Goal: Task Accomplishment & Management: Complete application form

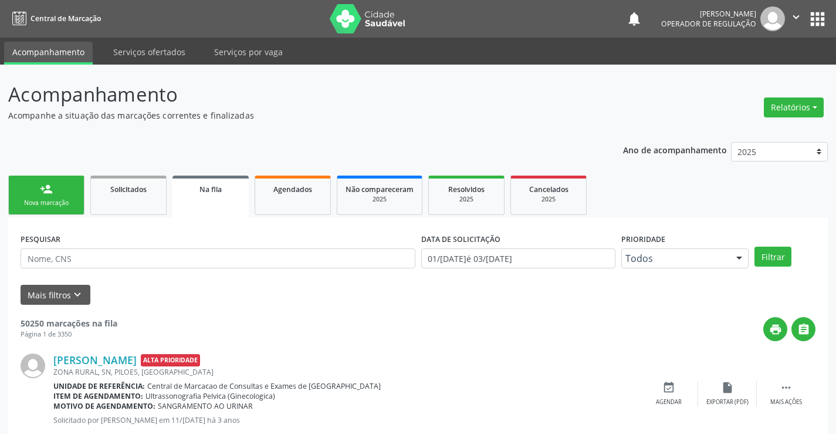
drag, startPoint x: 0, startPoint y: 0, endPoint x: 65, endPoint y: 202, distance: 212.2
click at [65, 202] on div "Nova marcação" at bounding box center [46, 202] width 59 height 9
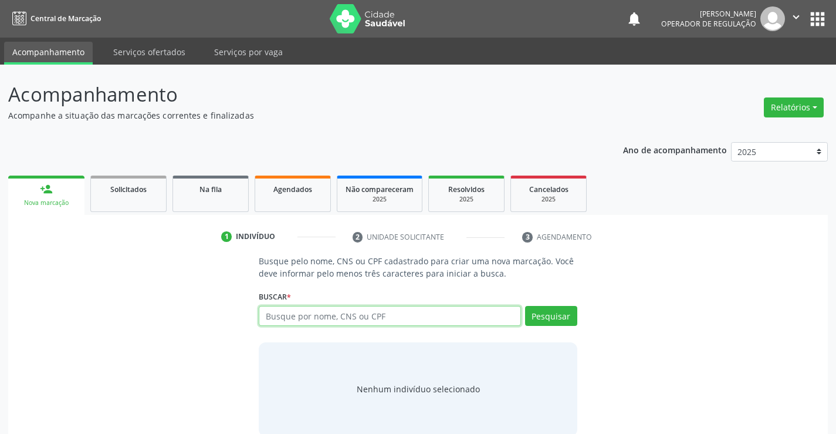
click at [323, 314] on input "text" at bounding box center [390, 316] width 262 height 20
type input "707007871365136"
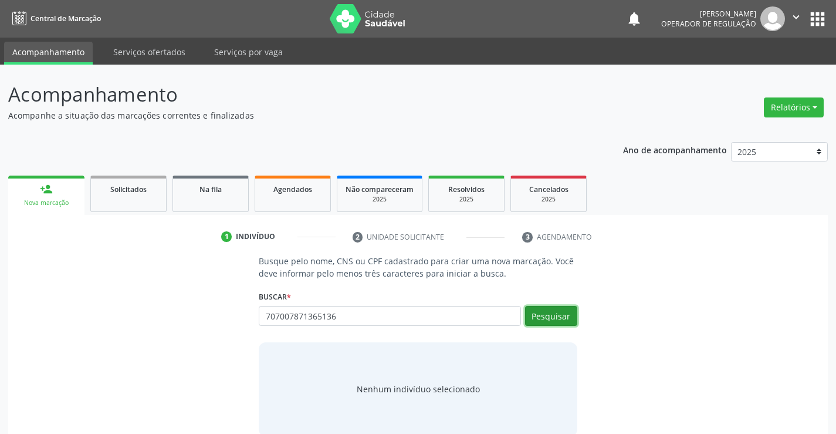
click at [546, 312] on button "Pesquisar" at bounding box center [551, 316] width 52 height 20
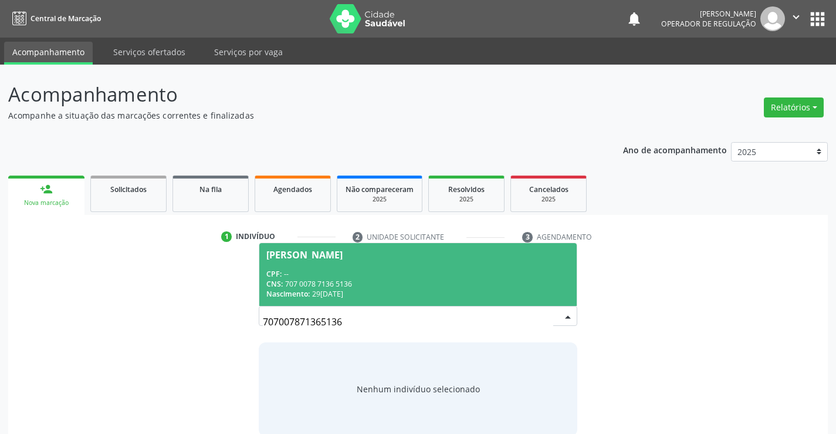
click at [373, 272] on div "CPF: --" at bounding box center [417, 274] width 303 height 10
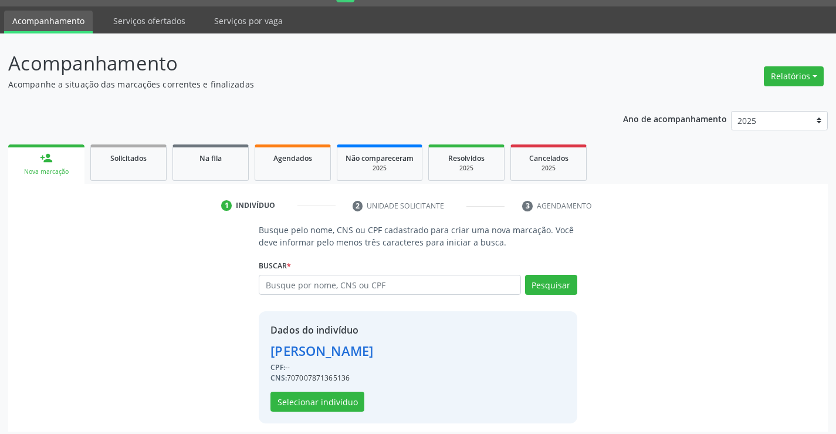
scroll to position [37, 0]
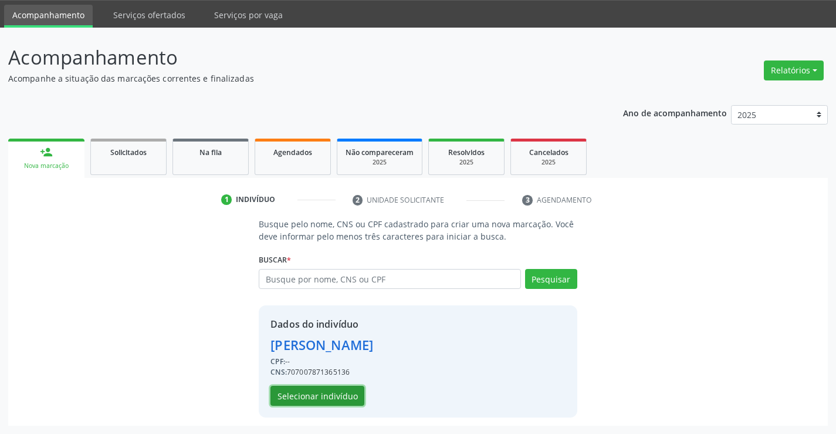
click at [323, 398] on button "Selecionar indivíduo" at bounding box center [318, 396] width 94 height 20
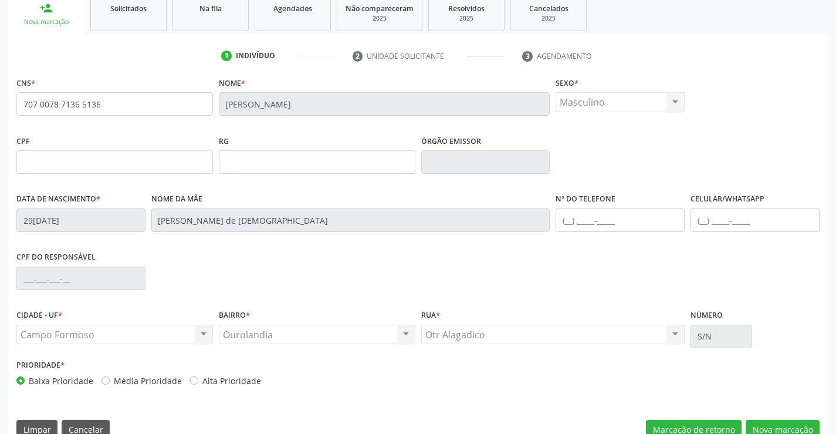
scroll to position [184, 0]
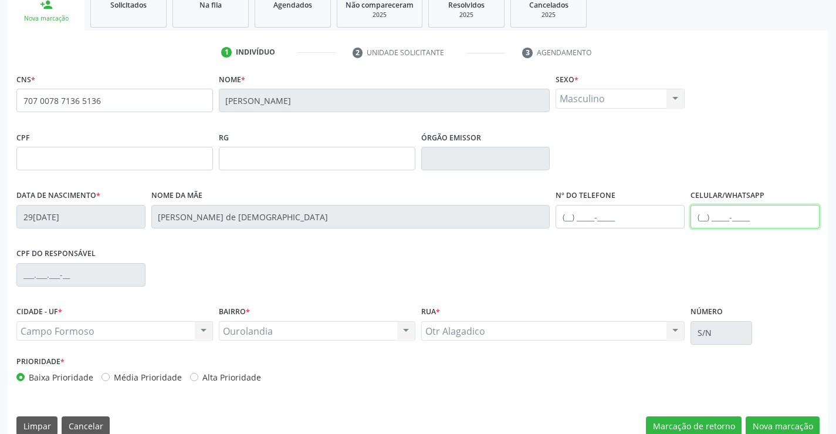
click at [706, 214] on input "text" at bounding box center [755, 216] width 129 height 23
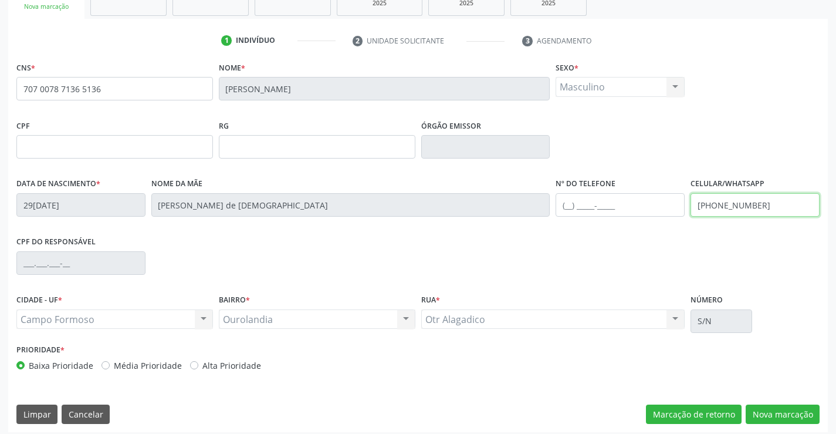
scroll to position [202, 0]
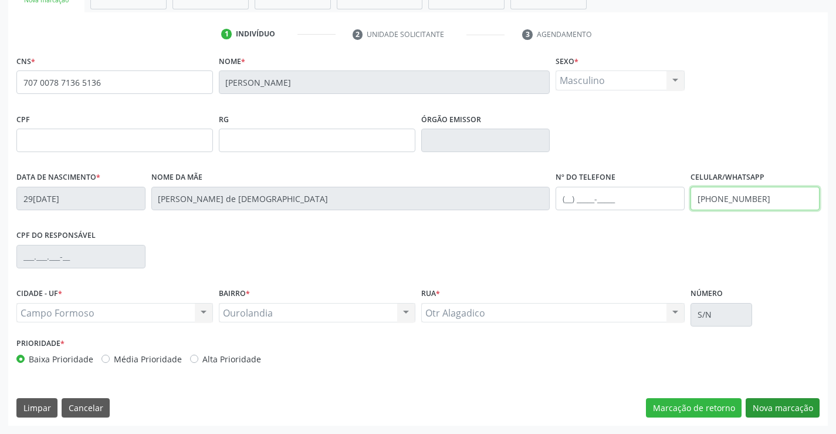
type input "[PHONE_NUMBER]"
click at [778, 406] on button "Nova marcação" at bounding box center [783, 408] width 74 height 20
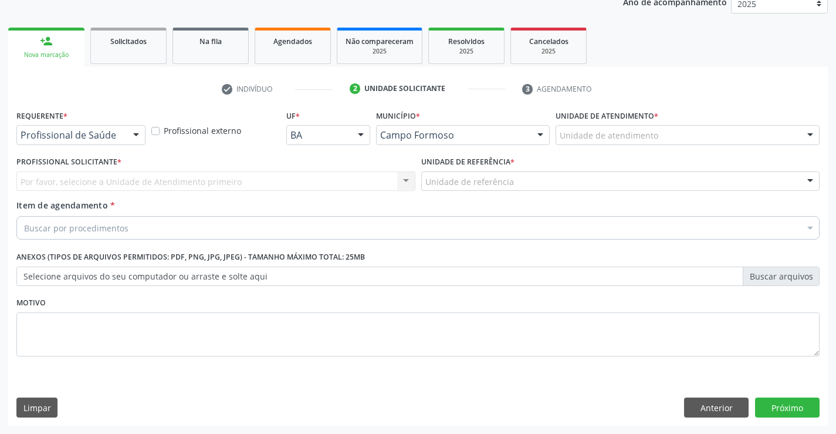
scroll to position [148, 0]
click at [137, 135] on div at bounding box center [136, 136] width 18 height 20
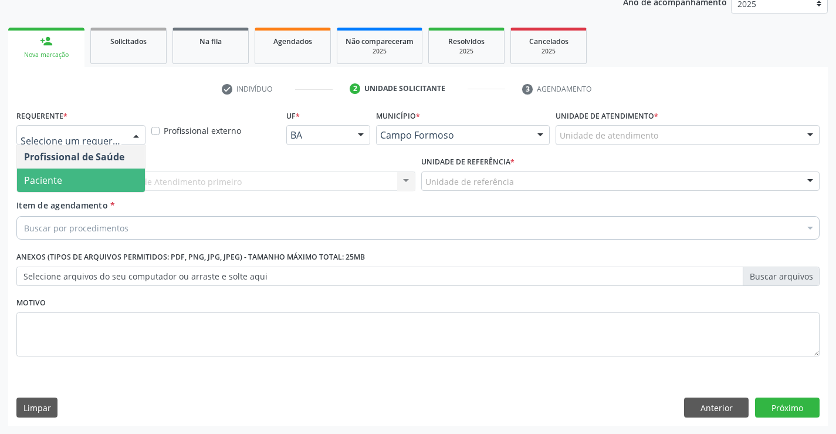
click at [57, 177] on span "Paciente" at bounding box center [43, 180] width 38 height 13
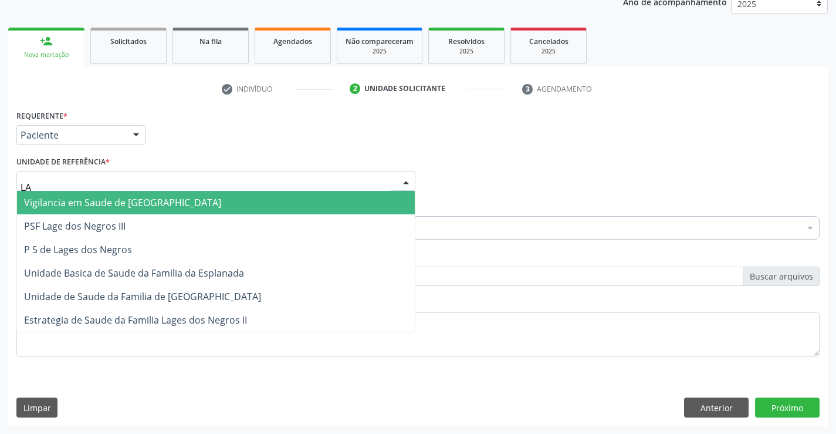
type input "LAG"
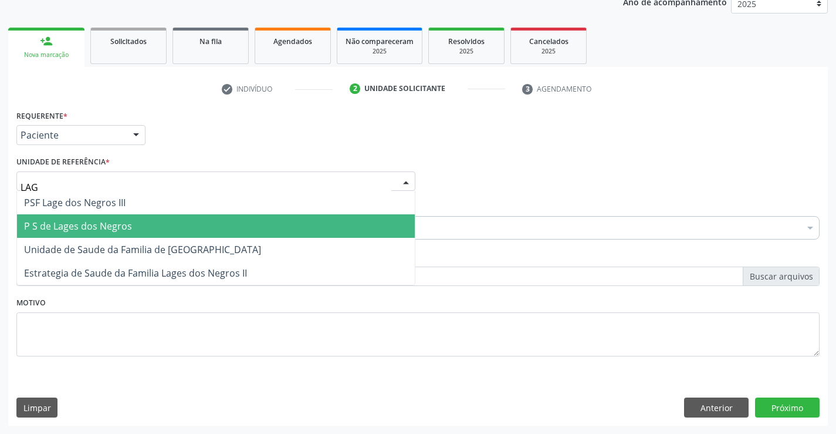
click at [59, 224] on span "P S de Lages dos Negros" at bounding box center [78, 226] width 108 height 13
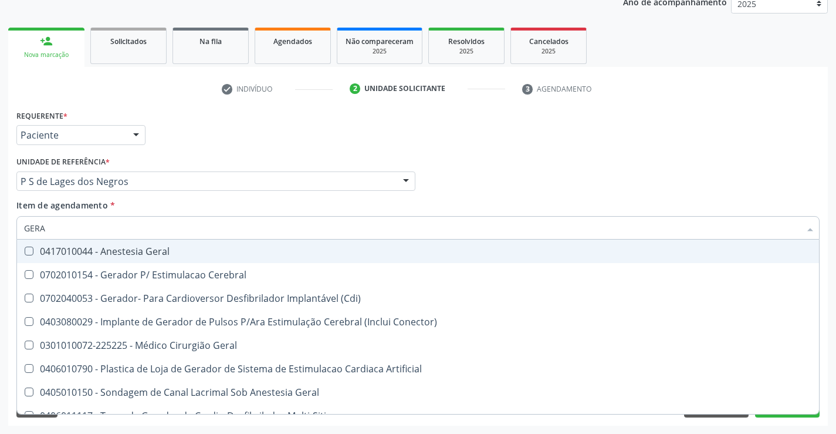
type input "GERAL"
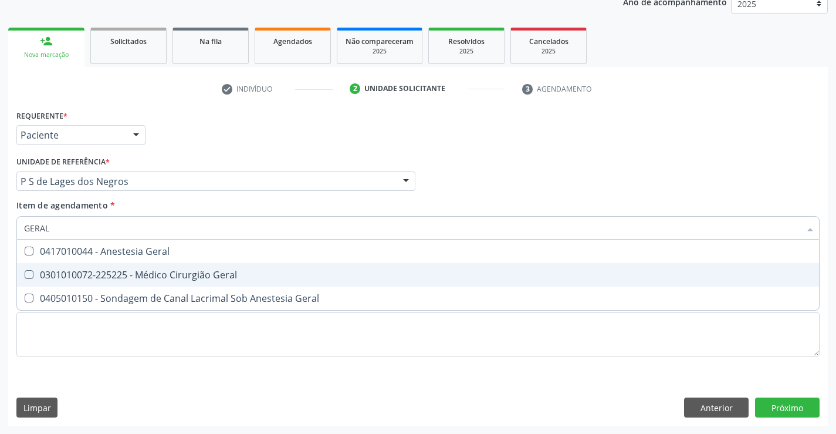
click at [149, 272] on div "0301010072-225225 - Médico Cirurgião Geral" at bounding box center [418, 274] width 788 height 9
checkbox Geral "true"
click at [791, 403] on div "Requerente * Paciente Profissional de Saúde Paciente Nenhum resultado encontrad…" at bounding box center [418, 266] width 820 height 319
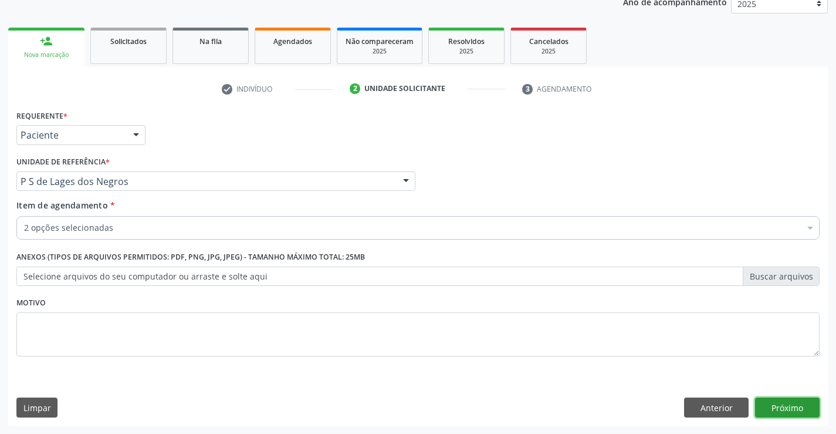
click at [779, 407] on button "Próximo" at bounding box center [787, 407] width 65 height 20
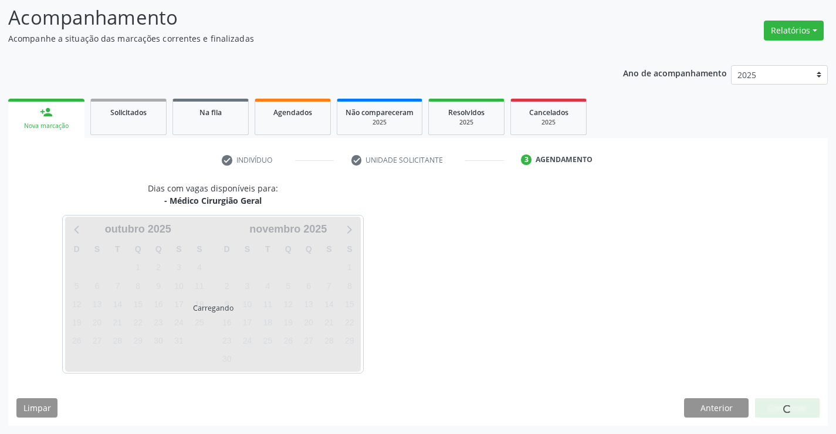
scroll to position [77, 0]
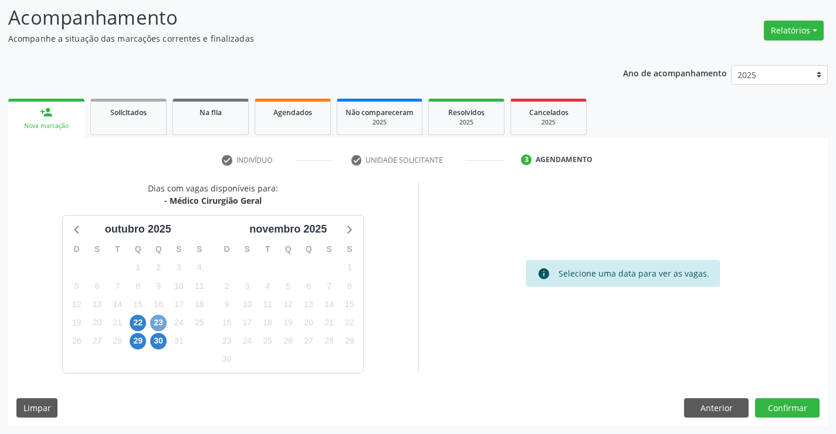
click at [161, 322] on span "23" at bounding box center [158, 323] width 16 height 16
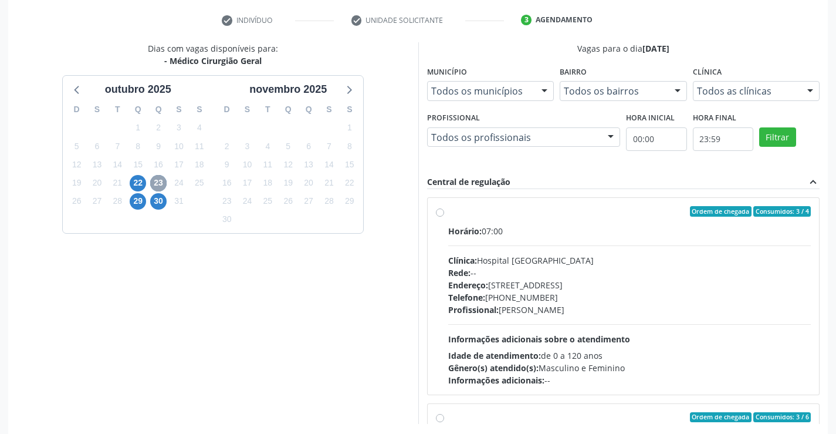
scroll to position [268, 0]
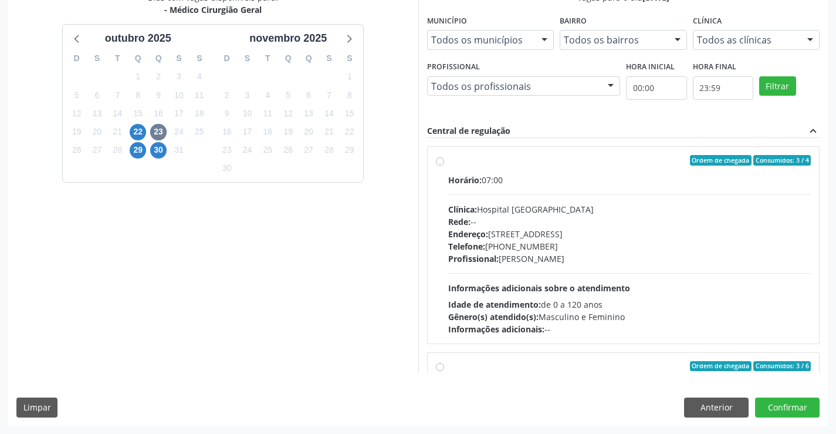
click at [448, 162] on label "Ordem de chegada Consumidos: 3 / 4 Horário: 07:00 Clínica: Hospital [GEOGRAPHIC…" at bounding box center [629, 245] width 363 height 180
click at [440, 162] on input "Ordem de chegada Consumidos: 3 / 4 Horário: 07:00 Clínica: Hospital [GEOGRAPHIC…" at bounding box center [440, 160] width 8 height 11
radio input "true"
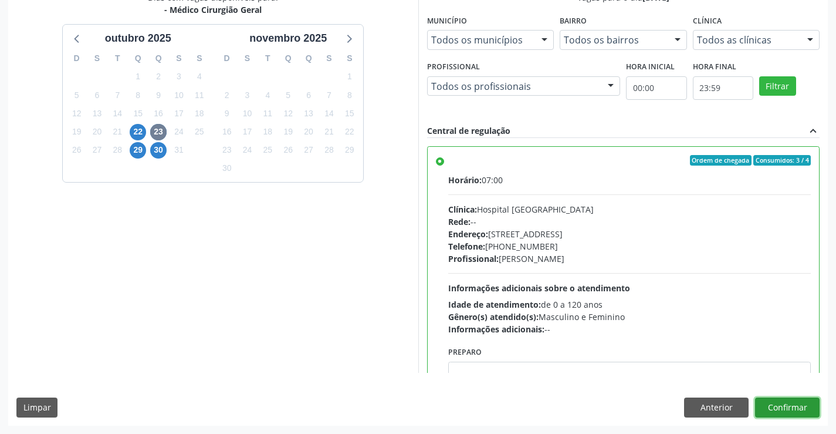
click at [787, 407] on button "Confirmar" at bounding box center [787, 407] width 65 height 20
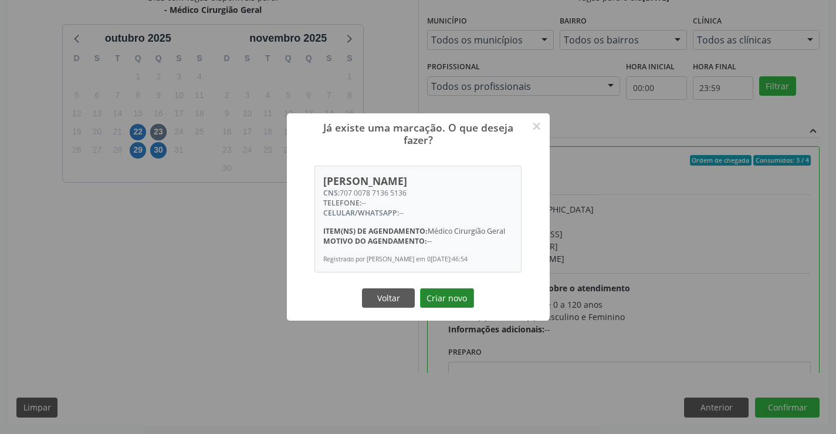
click at [441, 299] on button "Criar novo" at bounding box center [447, 298] width 54 height 20
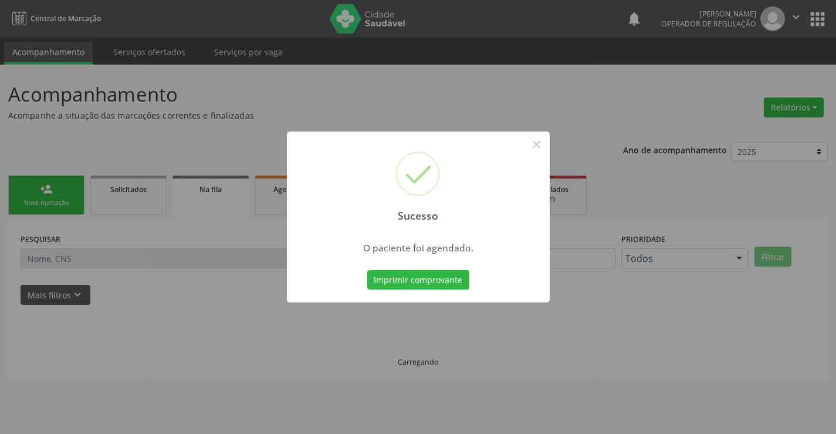
scroll to position [0, 0]
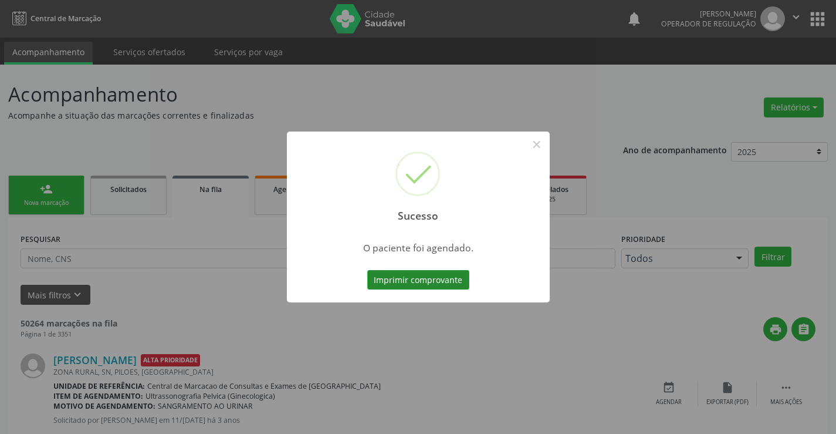
click at [415, 281] on button "Imprimir comprovante" at bounding box center [418, 280] width 102 height 20
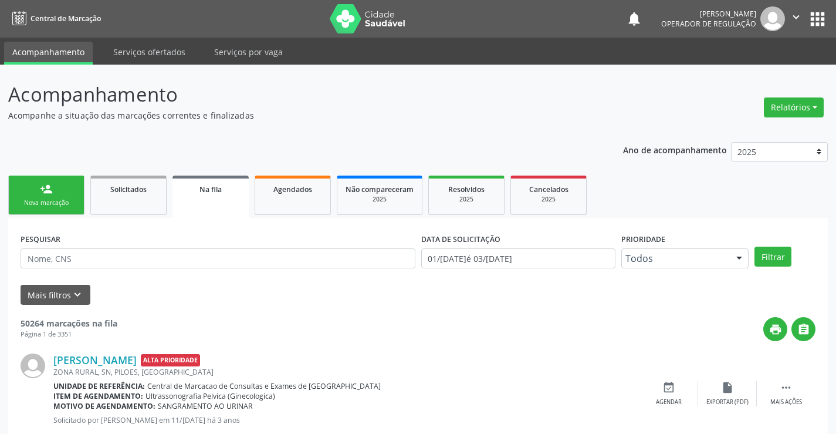
click at [63, 202] on div "Nova marcação" at bounding box center [46, 202] width 59 height 9
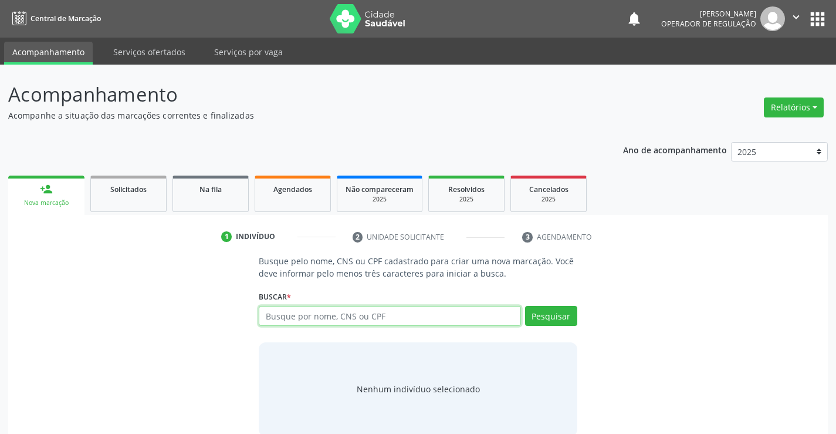
click at [330, 314] on input "text" at bounding box center [390, 316] width 262 height 20
type input "700806949665382"
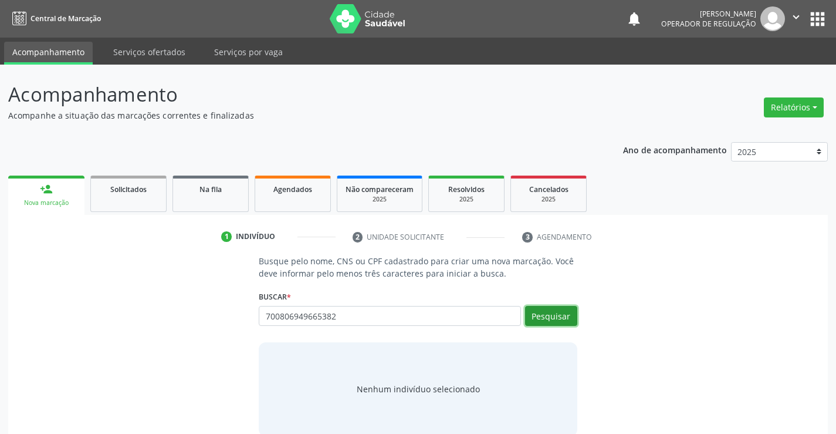
click at [571, 318] on button "Pesquisar" at bounding box center [551, 316] width 52 height 20
type input "700806949665382"
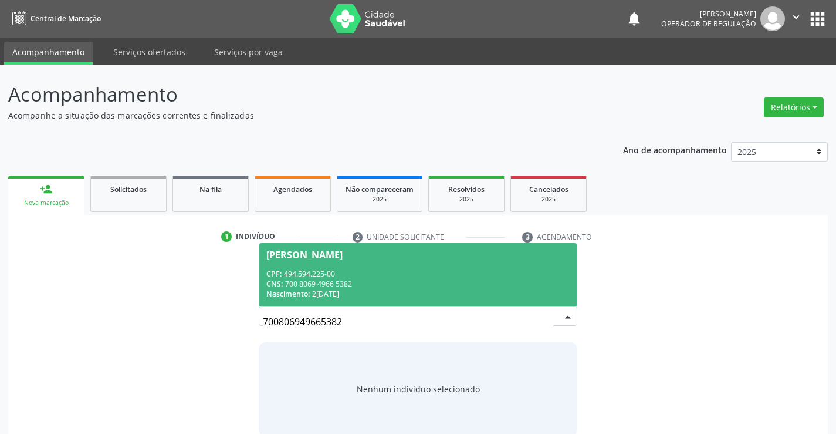
click at [424, 270] on div "CPF: 494.594.225-00" at bounding box center [417, 274] width 303 height 10
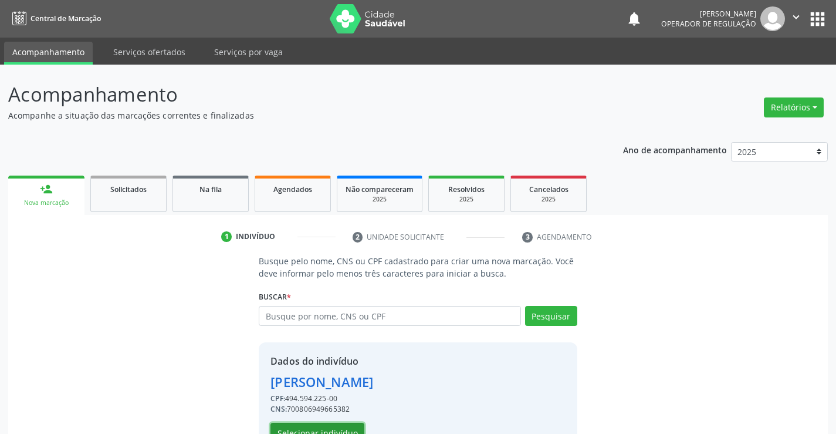
click at [341, 426] on button "Selecionar indivíduo" at bounding box center [318, 433] width 94 height 20
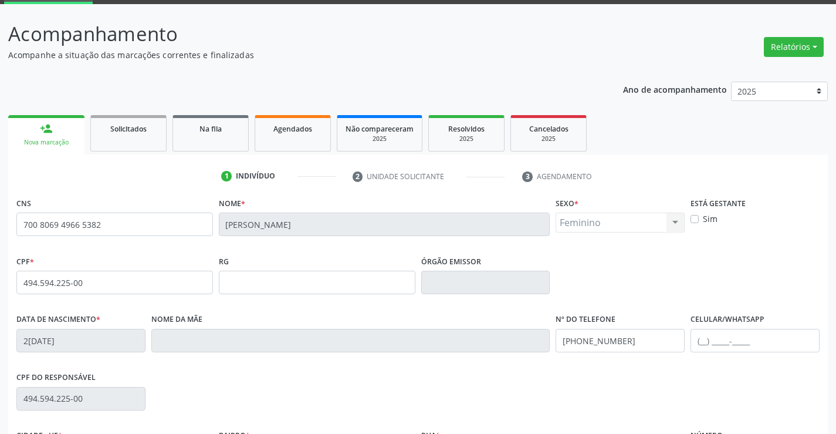
scroll to position [202, 0]
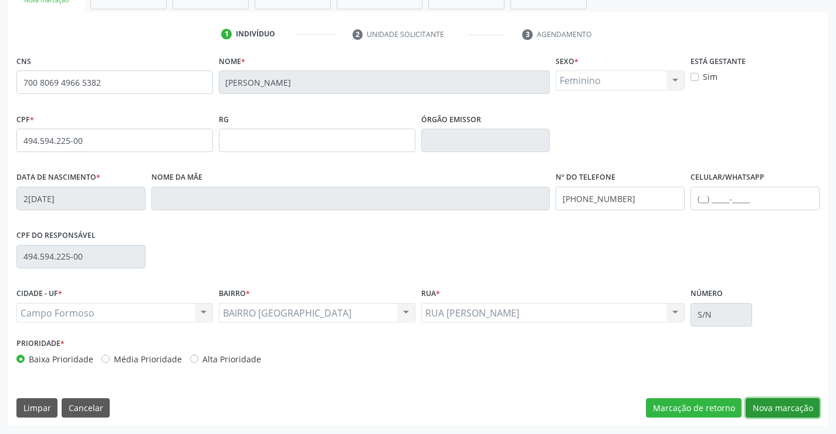
click at [772, 404] on button "Nova marcação" at bounding box center [783, 408] width 74 height 20
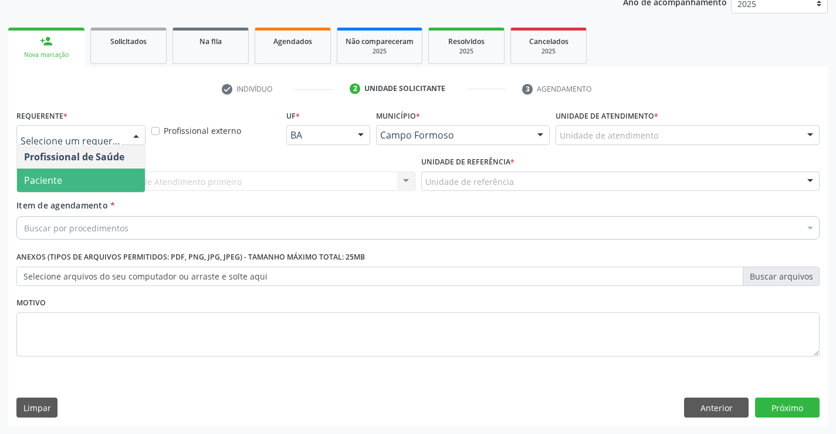
click at [82, 181] on span "Paciente" at bounding box center [81, 179] width 128 height 23
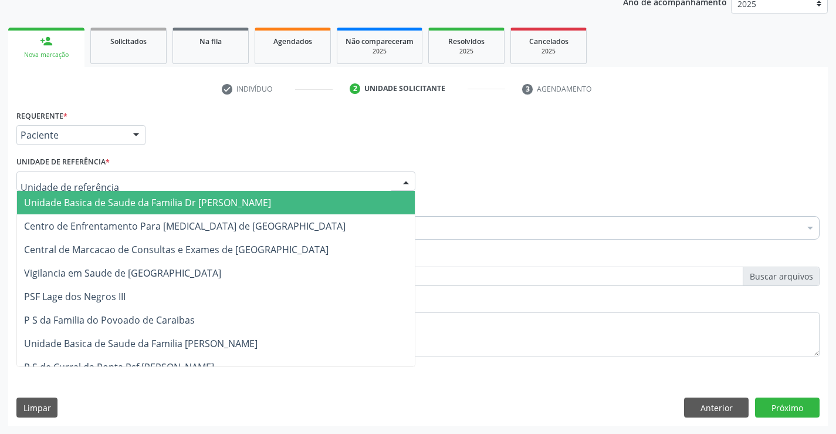
click at [83, 198] on span "Unidade Basica de Saude da Familia Dr [PERSON_NAME]" at bounding box center [147, 202] width 247 height 13
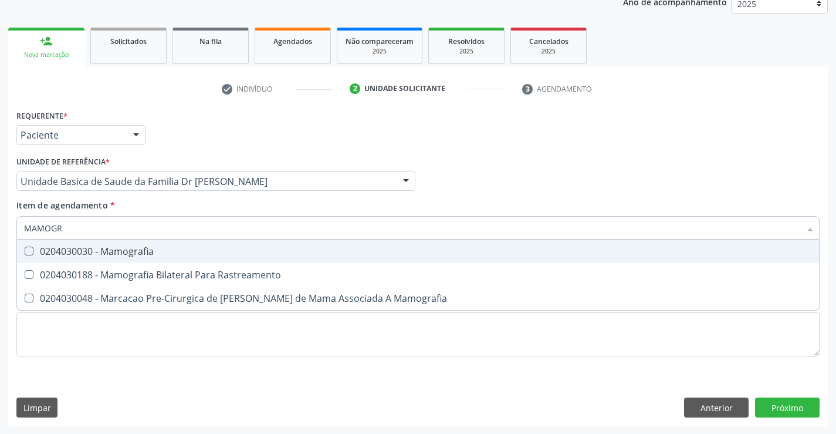
type input "MAMOGRA"
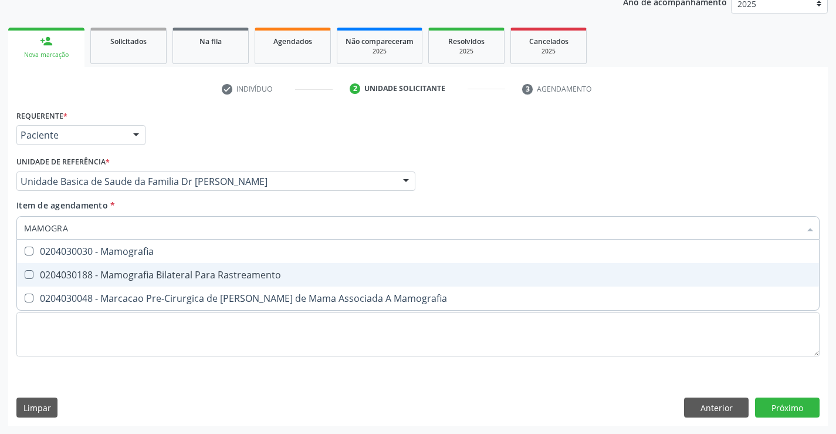
click at [188, 276] on div "0204030188 - Mamografia Bilateral Para Rastreamento" at bounding box center [418, 274] width 788 height 9
checkbox Rastreamento "true"
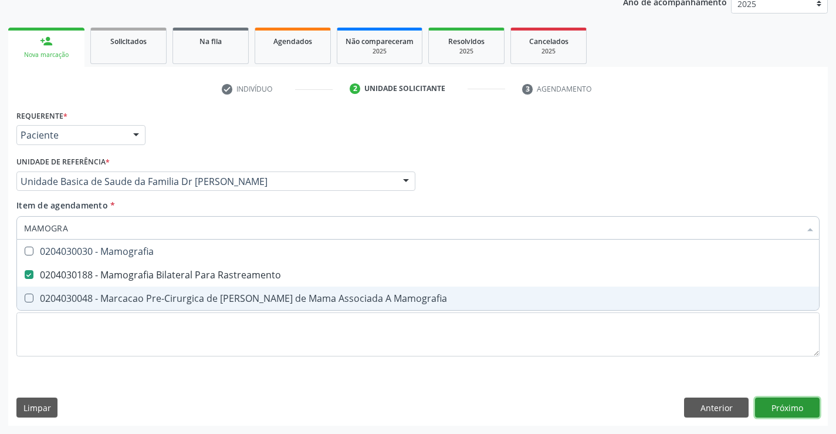
click at [781, 409] on div "Requerente * Paciente Profissional de Saúde Paciente Nenhum resultado encontrad…" at bounding box center [418, 266] width 820 height 319
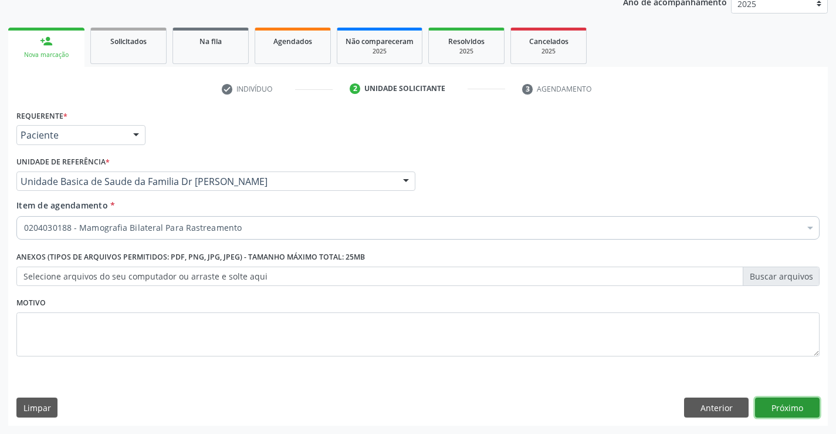
click at [781, 409] on button "Próximo" at bounding box center [787, 407] width 65 height 20
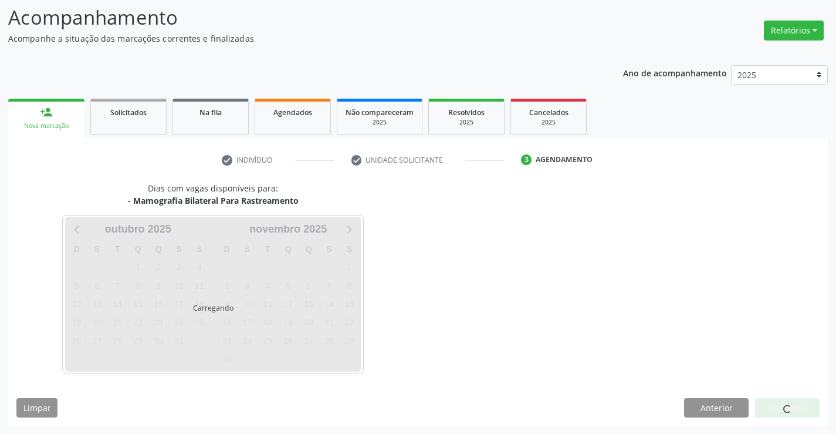
scroll to position [77, 0]
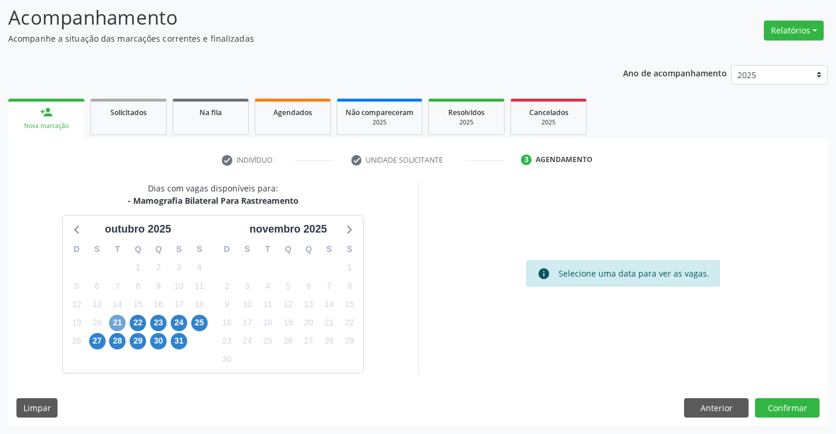
click at [117, 326] on span "21" at bounding box center [117, 323] width 16 height 16
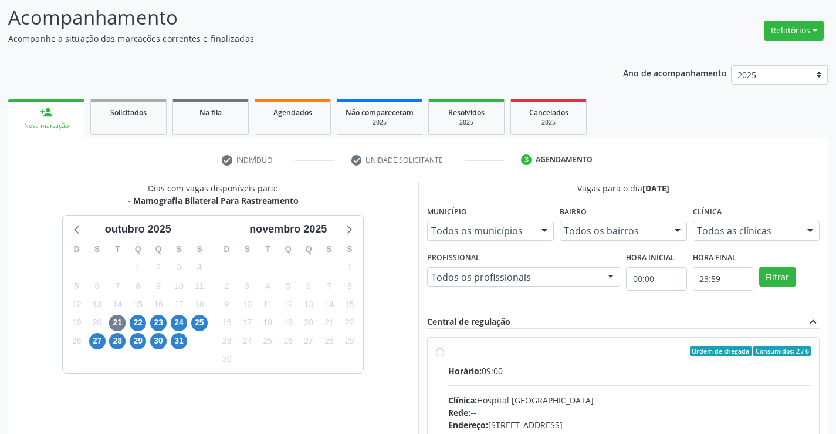
click at [448, 355] on label "Ordem de chegada Consumidos: 2 / 6 Horário: 09:00 Clínica: Hospital [GEOGRAPHIC…" at bounding box center [629, 436] width 363 height 180
click at [442, 355] on input "Ordem de chegada Consumidos: 2 / 6 Horário: 09:00 Clínica: Hospital [GEOGRAPHIC…" at bounding box center [440, 351] width 8 height 11
radio input "true"
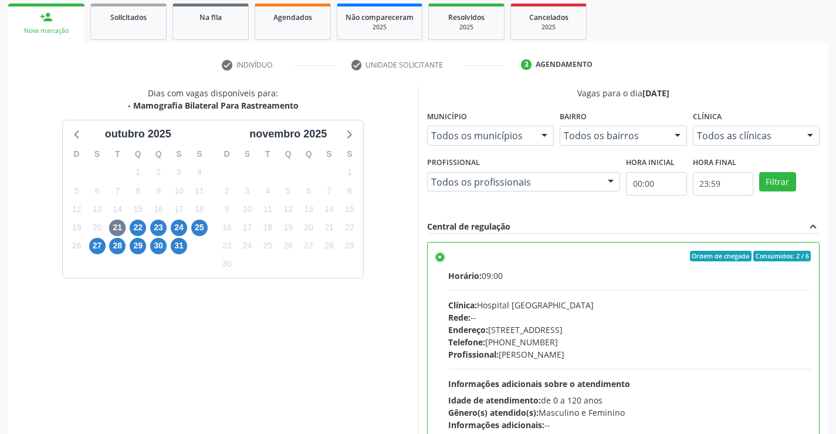
scroll to position [268, 0]
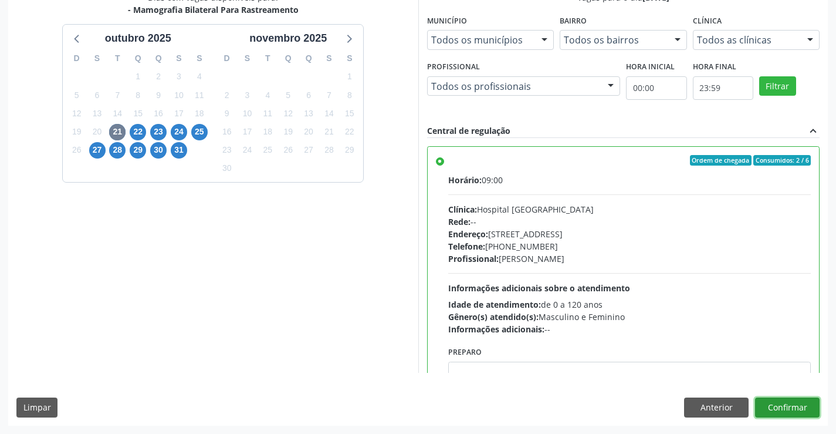
click at [795, 409] on button "Confirmar" at bounding box center [787, 407] width 65 height 20
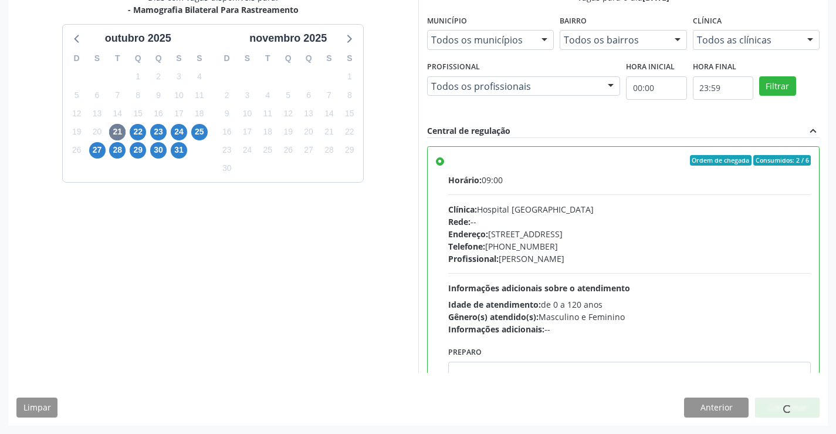
scroll to position [0, 0]
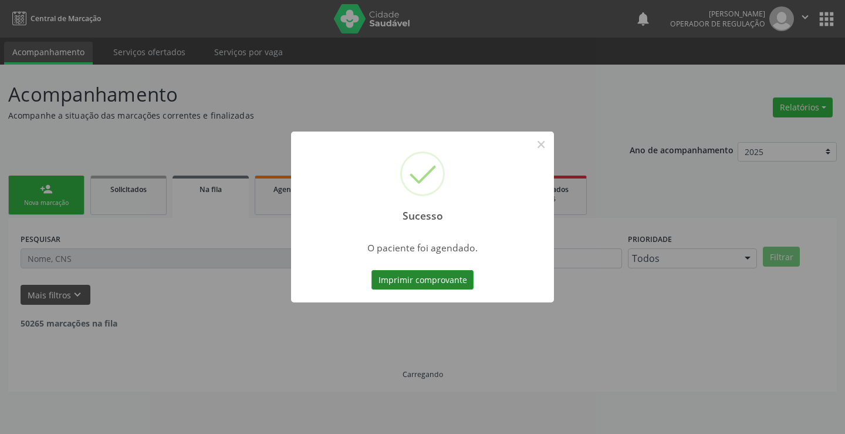
click at [434, 281] on button "Imprimir comprovante" at bounding box center [423, 280] width 102 height 20
